Goal: Obtain resource: Obtain resource

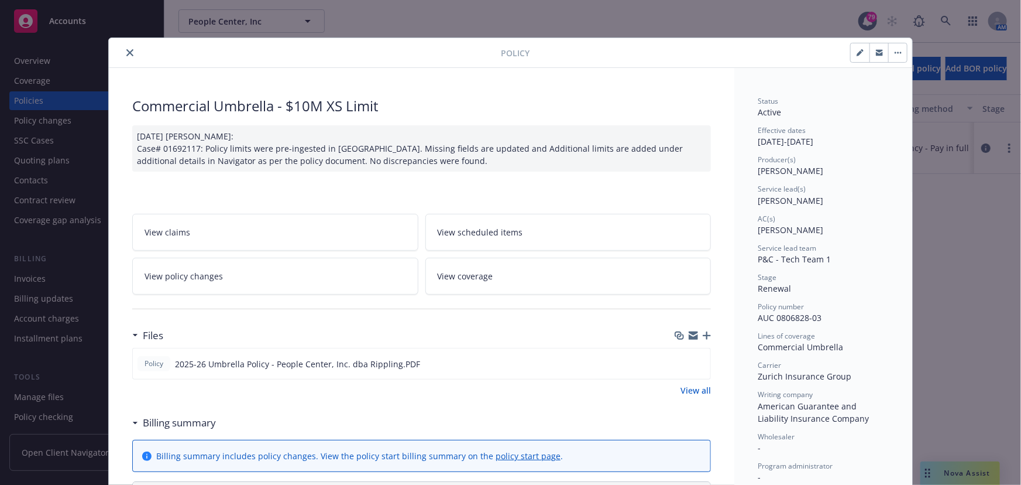
click at [126, 52] on icon "close" at bounding box center [129, 52] width 7 height 7
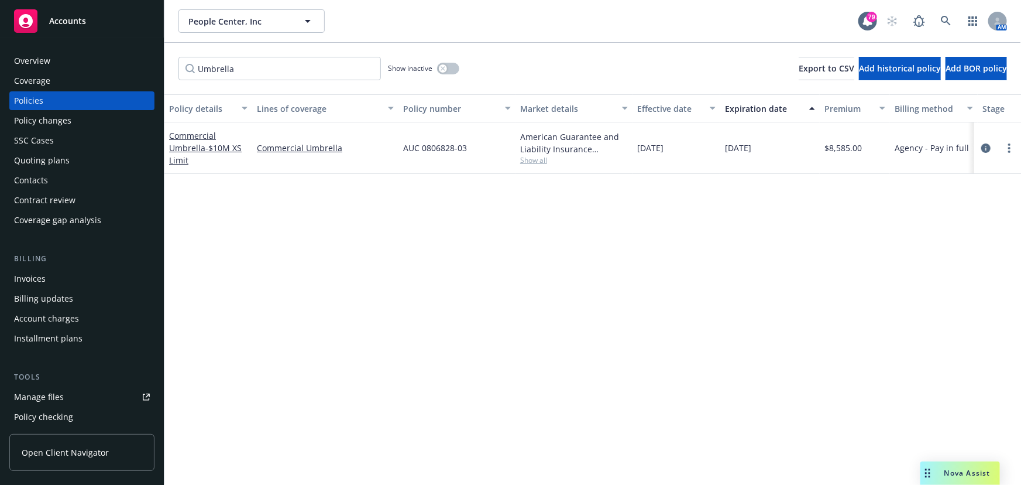
click at [40, 281] on div "Invoices" at bounding box center [30, 278] width 32 height 19
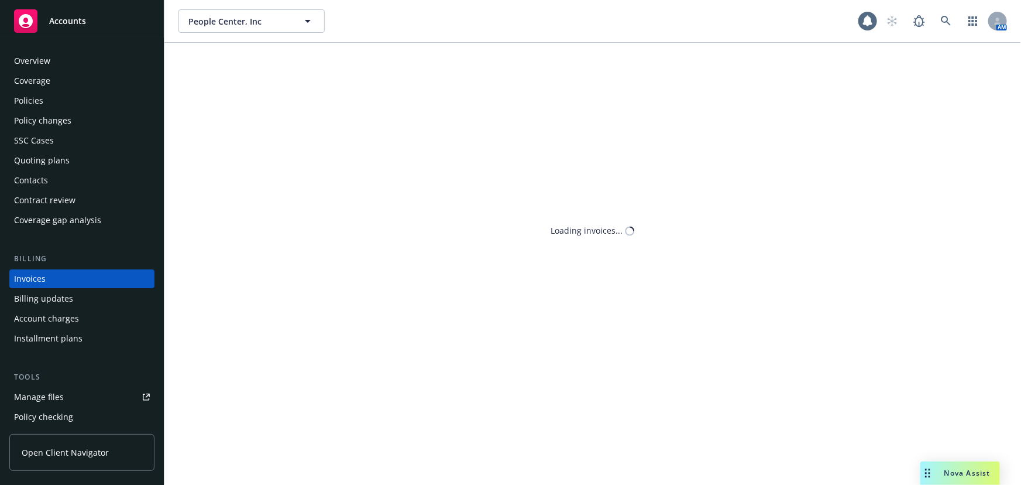
scroll to position [18, 0]
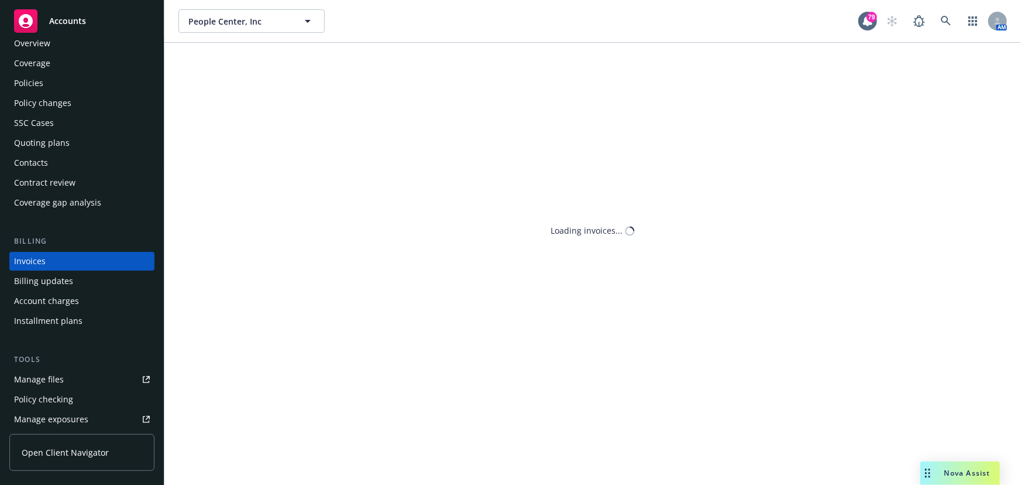
click at [57, 131] on div "SSC Cases" at bounding box center [82, 123] width 136 height 19
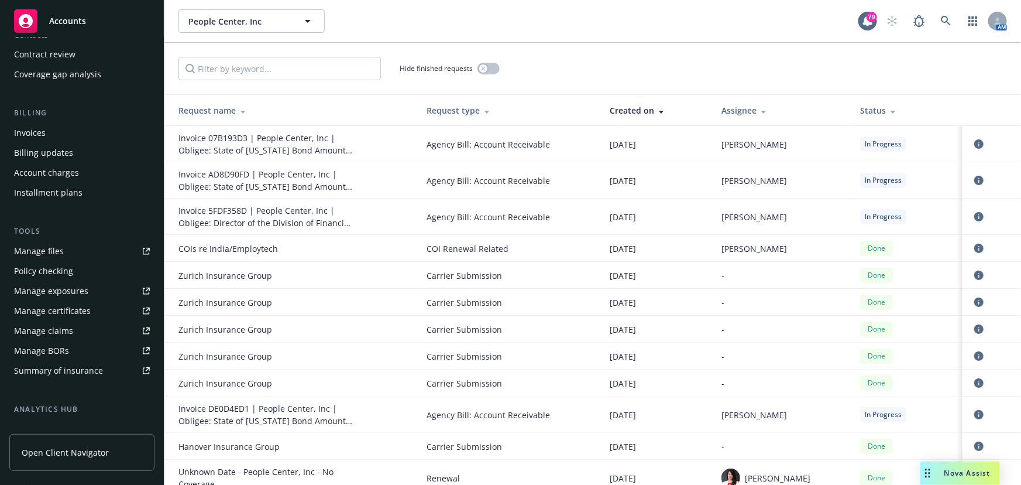
scroll to position [159, 0]
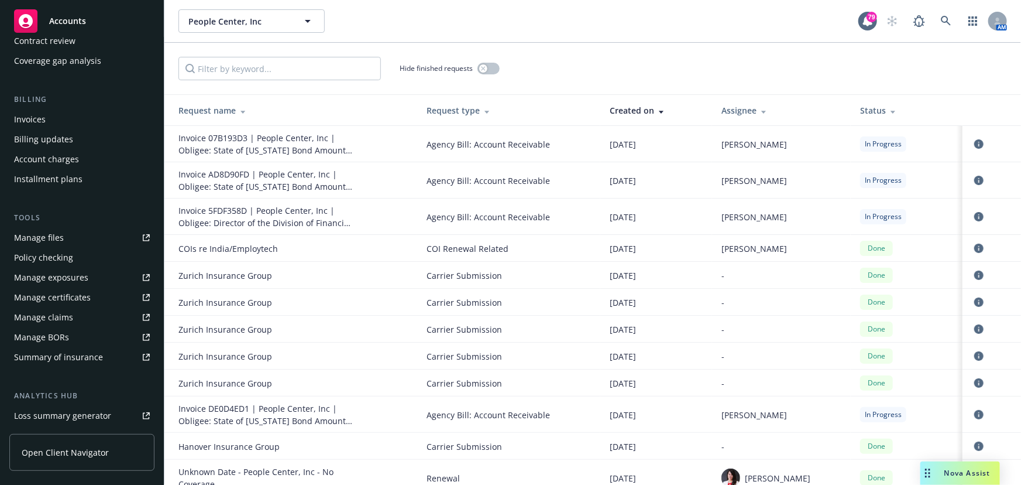
click at [64, 294] on div "Manage certificates" at bounding box center [52, 297] width 77 height 19
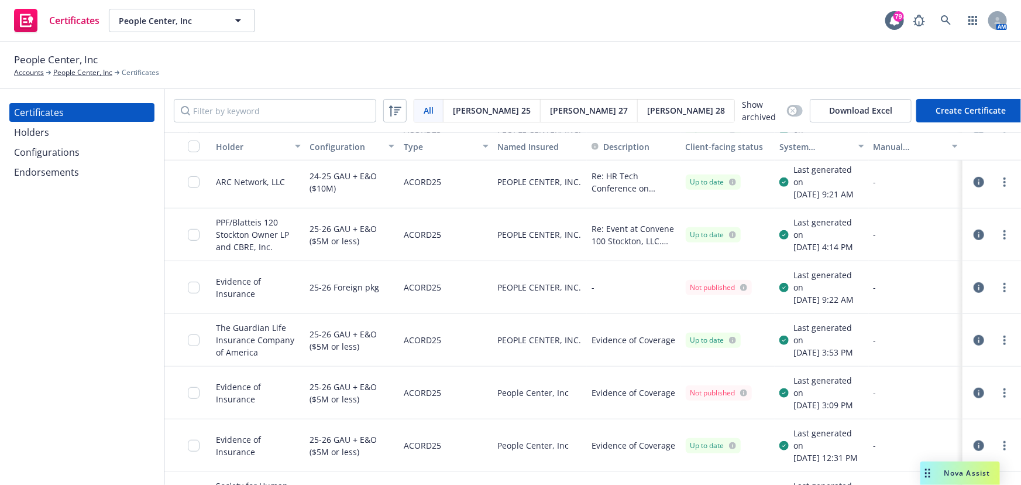
scroll to position [372, 0]
click at [1004, 287] on circle "more" at bounding box center [1005, 288] width 2 height 2
click at [699, 286] on div "Not published" at bounding box center [719, 288] width 57 height 11
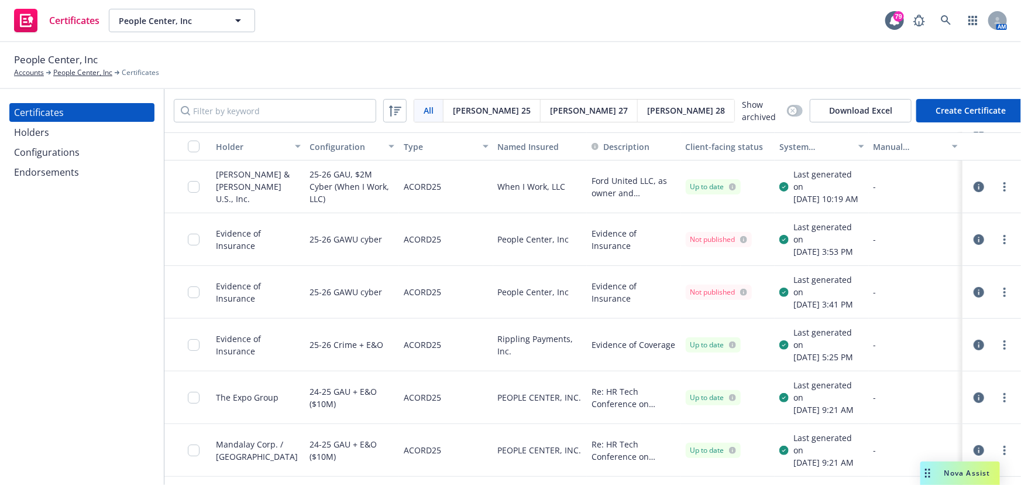
scroll to position [0, 0]
